Goal: Register for event/course

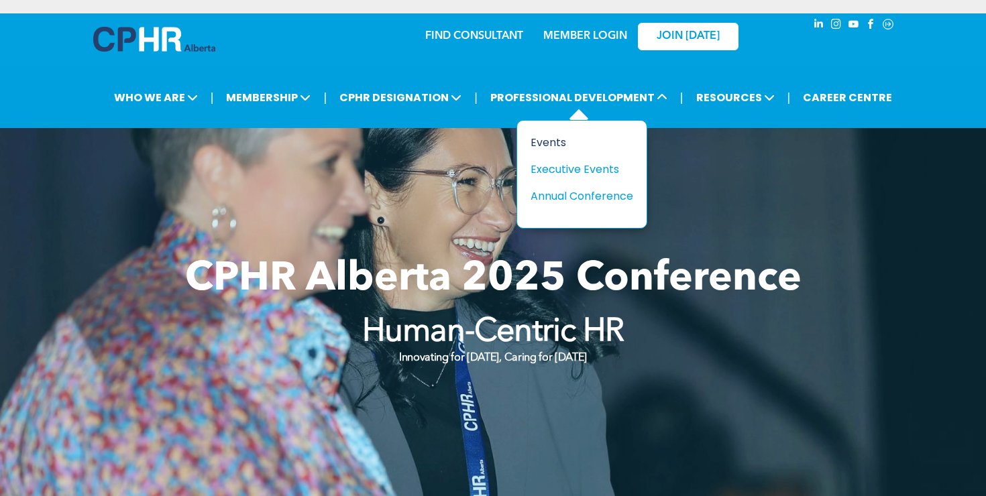
click at [563, 135] on div "Events" at bounding box center [576, 142] width 93 height 17
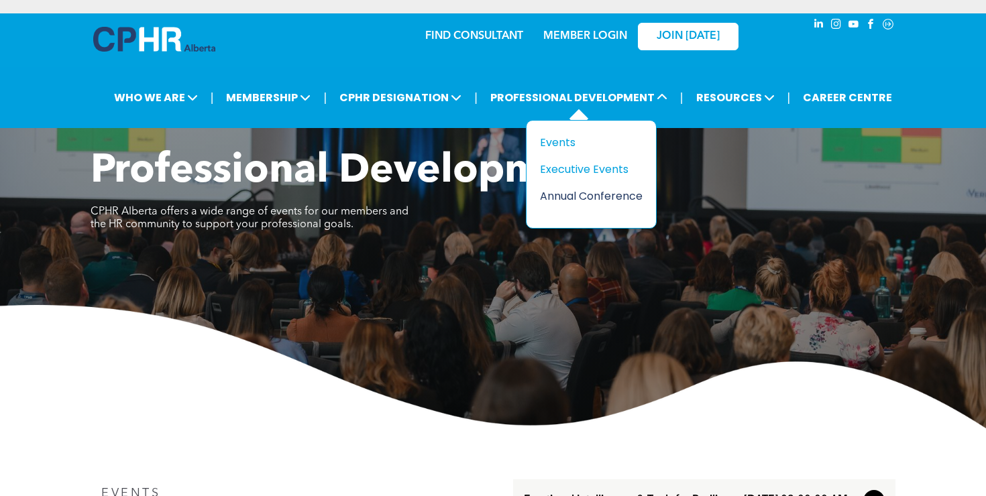
click at [581, 196] on div "Annual Conference" at bounding box center [586, 196] width 93 height 17
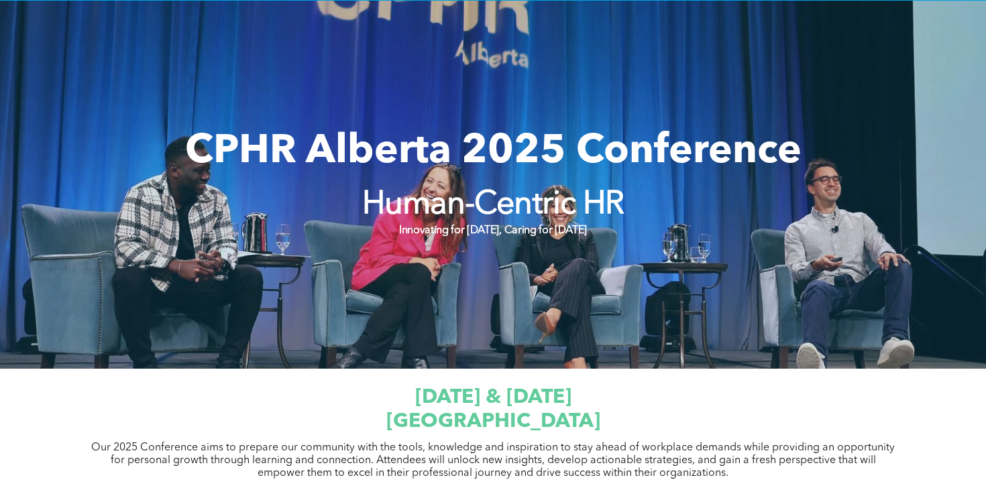
scroll to position [130, 0]
